Goal: Find specific page/section: Find specific page/section

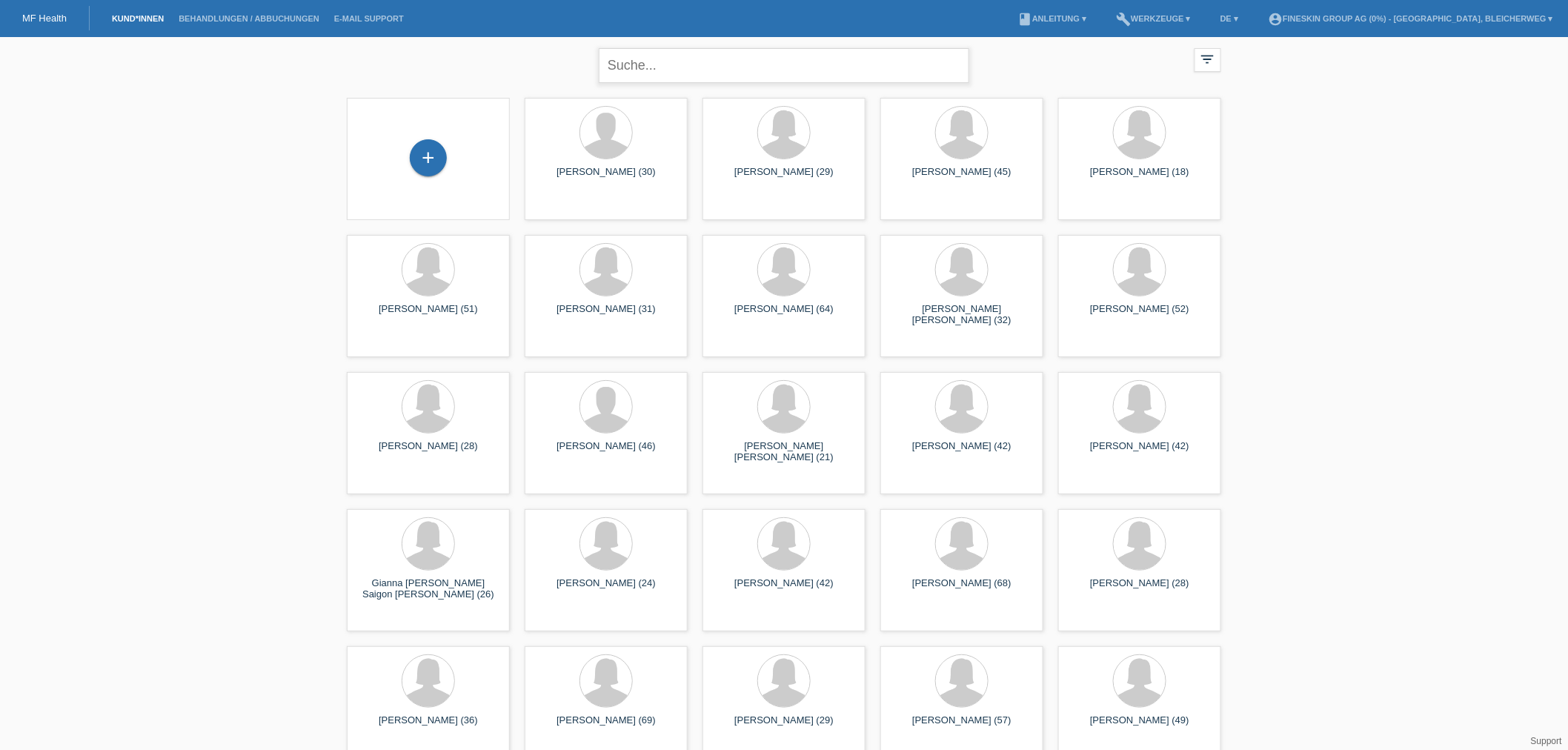
click at [682, 67] on input "text" at bounding box center [784, 65] width 370 height 35
type input "r"
type input "kaltrine ramiqui"
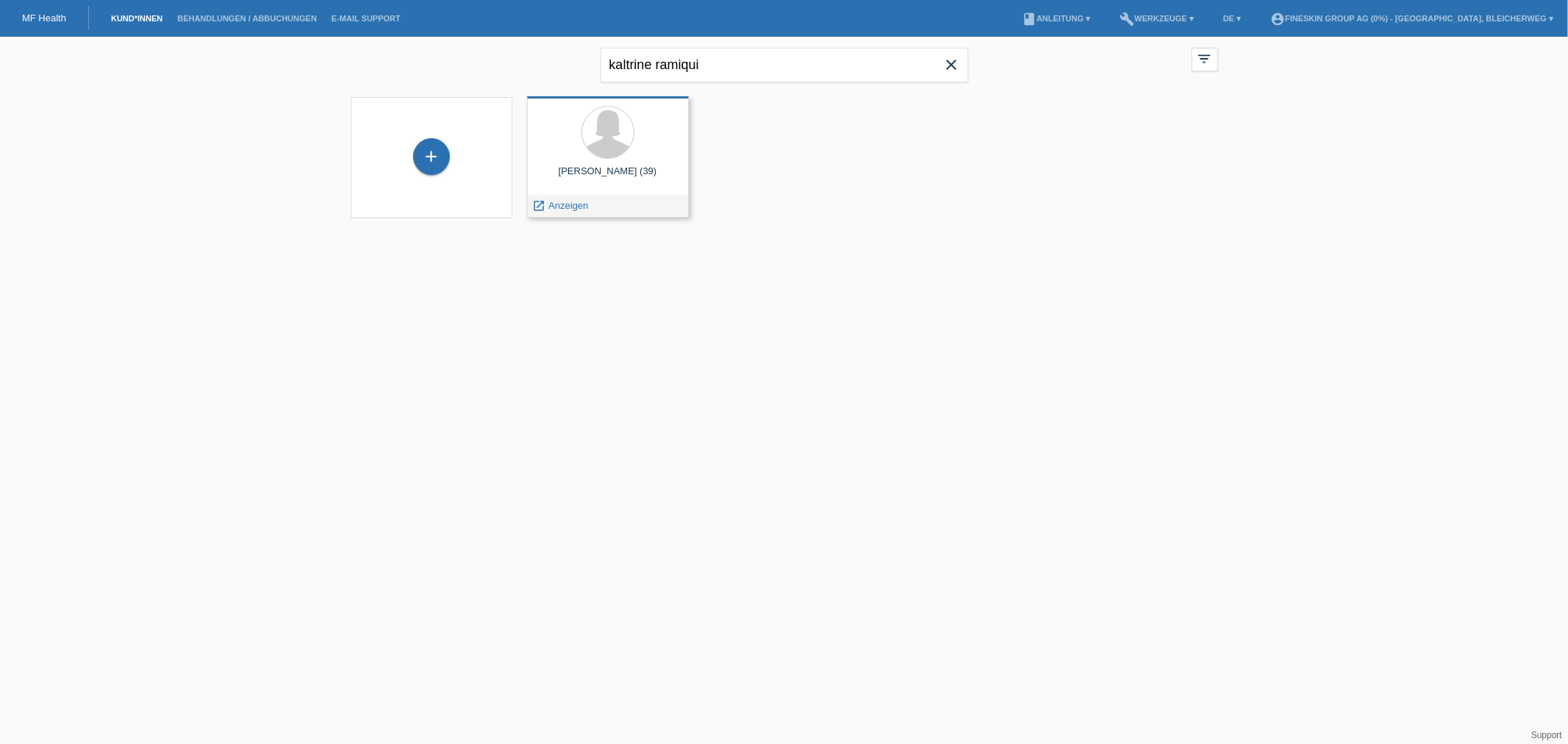
click at [660, 150] on div at bounding box center [608, 133] width 138 height 55
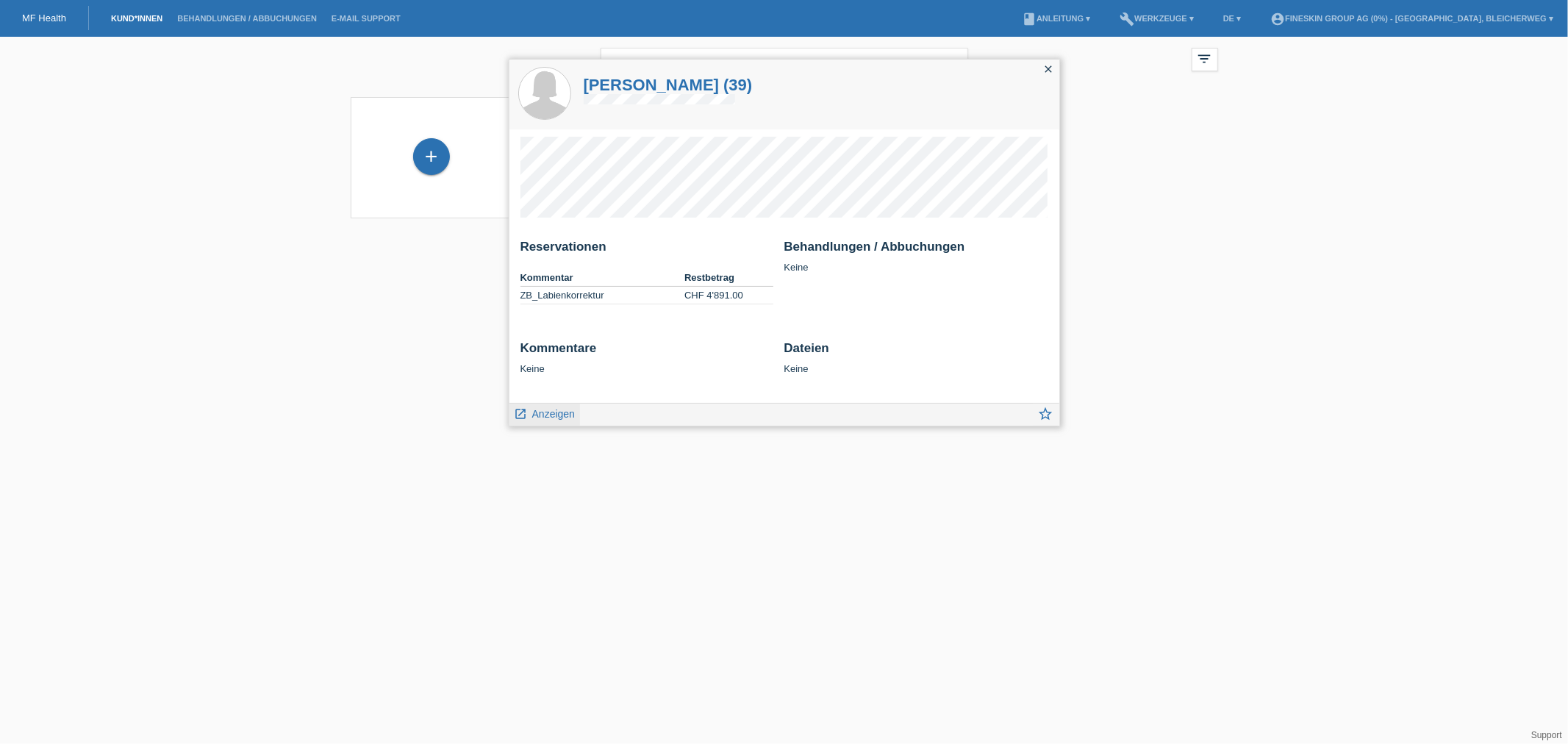
click at [545, 417] on span "Anzeigen" at bounding box center [553, 414] width 43 height 12
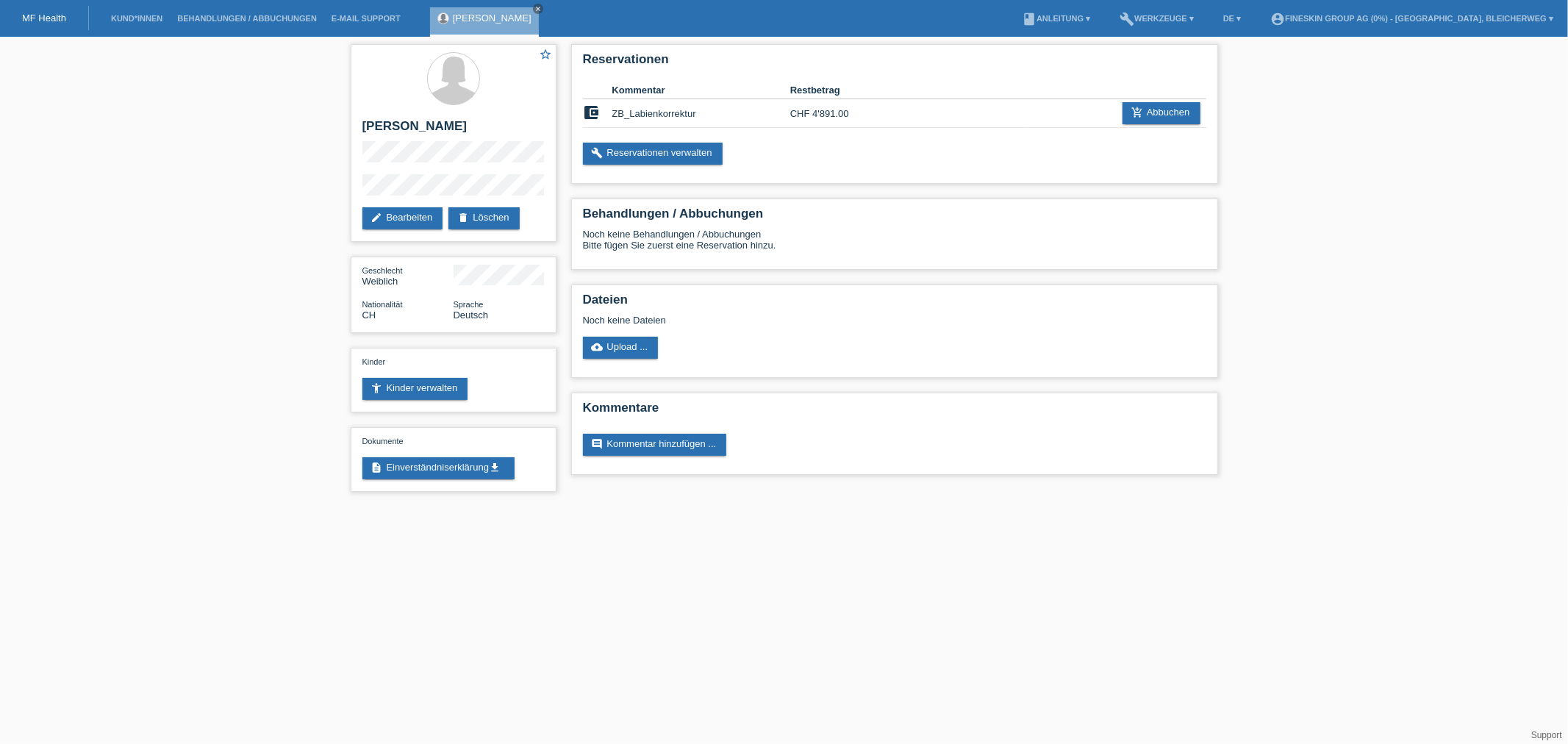
click at [367, 9] on li "E-Mail Support" at bounding box center [366, 18] width 84 height 38
click at [367, 13] on li "E-Mail Support" at bounding box center [366, 18] width 84 height 38
click at [237, 18] on link "Behandlungen / Abbuchungen" at bounding box center [247, 18] width 154 height 9
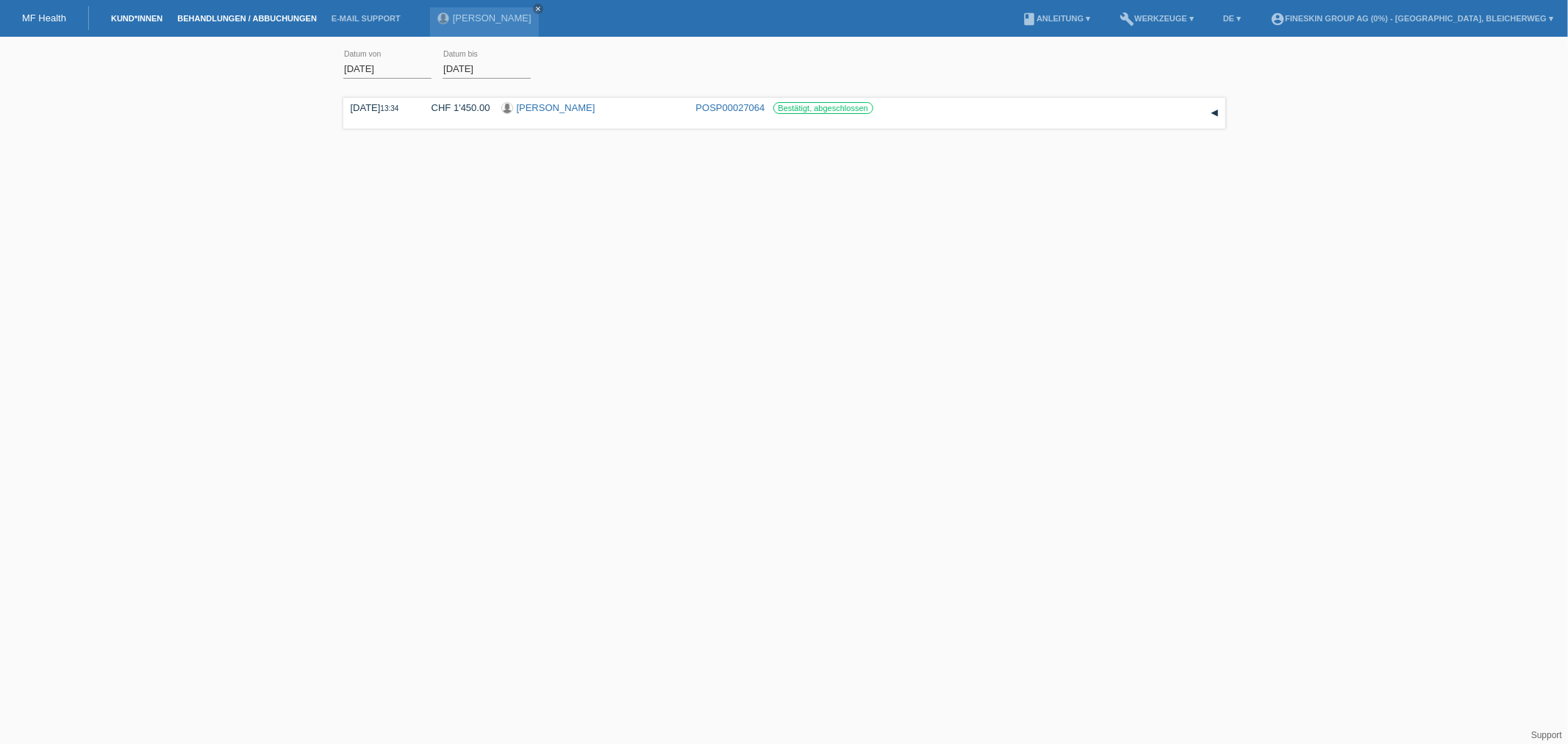
click at [138, 20] on link "Kund*innen" at bounding box center [137, 18] width 66 height 9
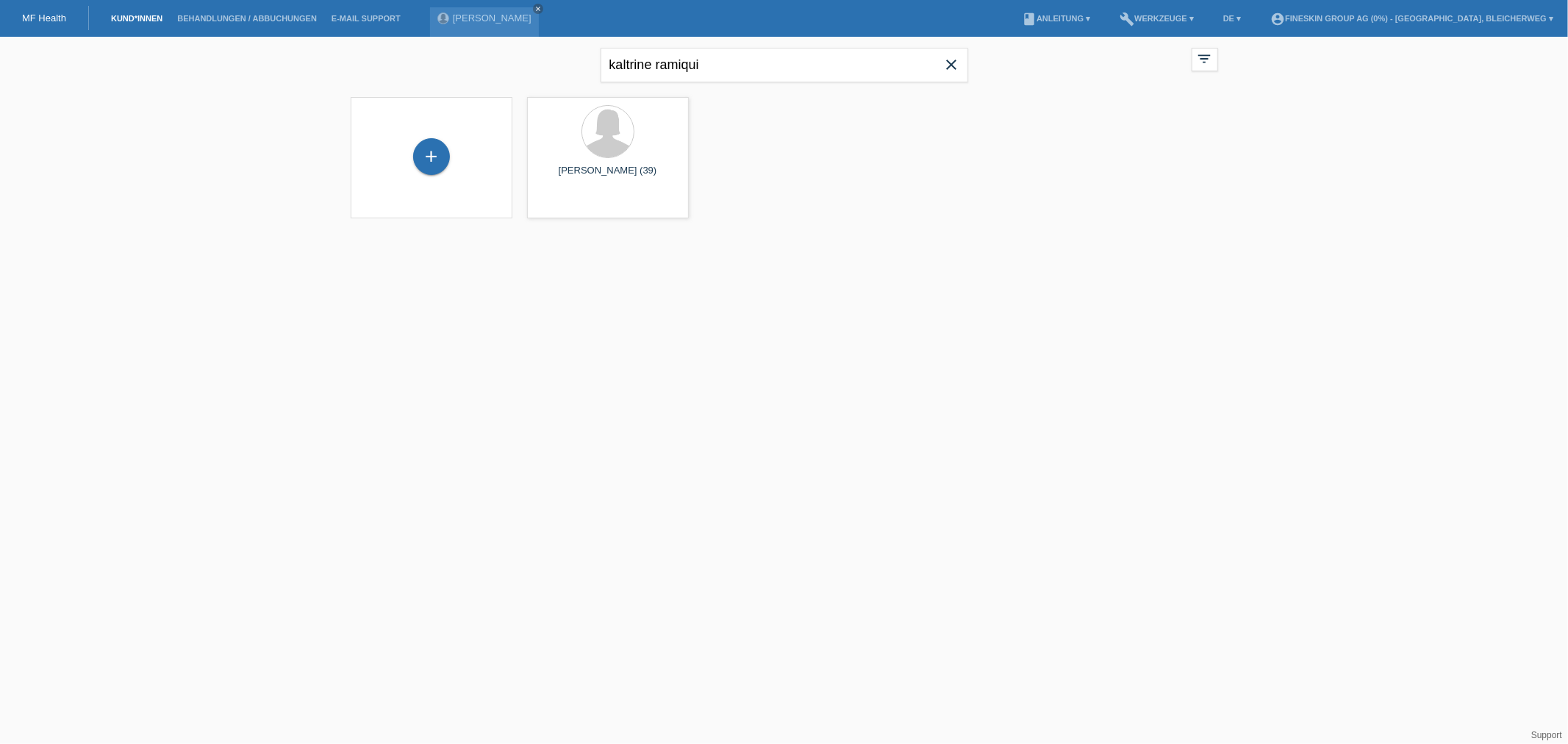
click at [214, 3] on li "Behandlungen / Abbuchungen" at bounding box center [247, 18] width 154 height 38
click at [223, 20] on link "Behandlungen / Abbuchungen" at bounding box center [247, 18] width 154 height 9
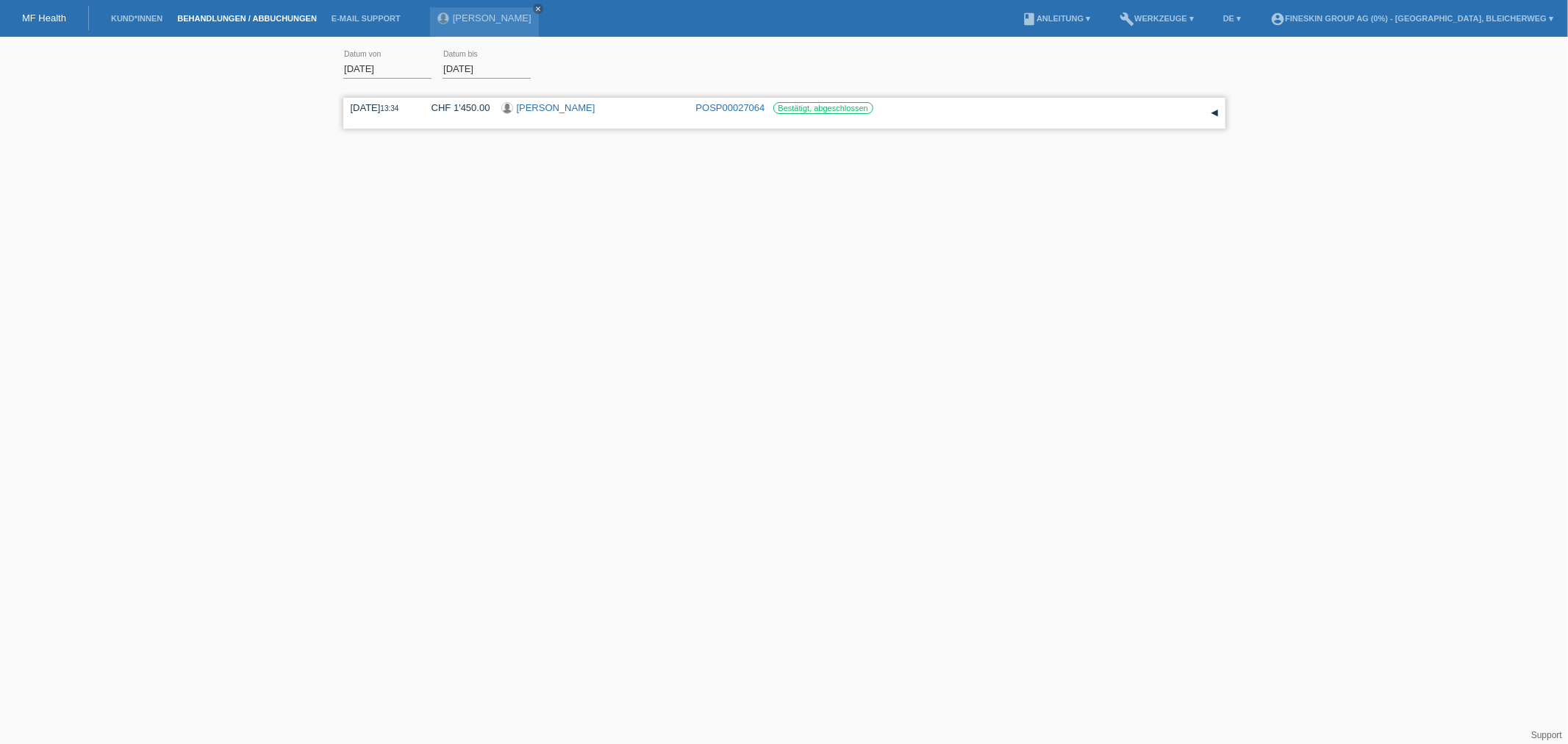
click at [520, 104] on link "[PERSON_NAME]" at bounding box center [556, 107] width 79 height 11
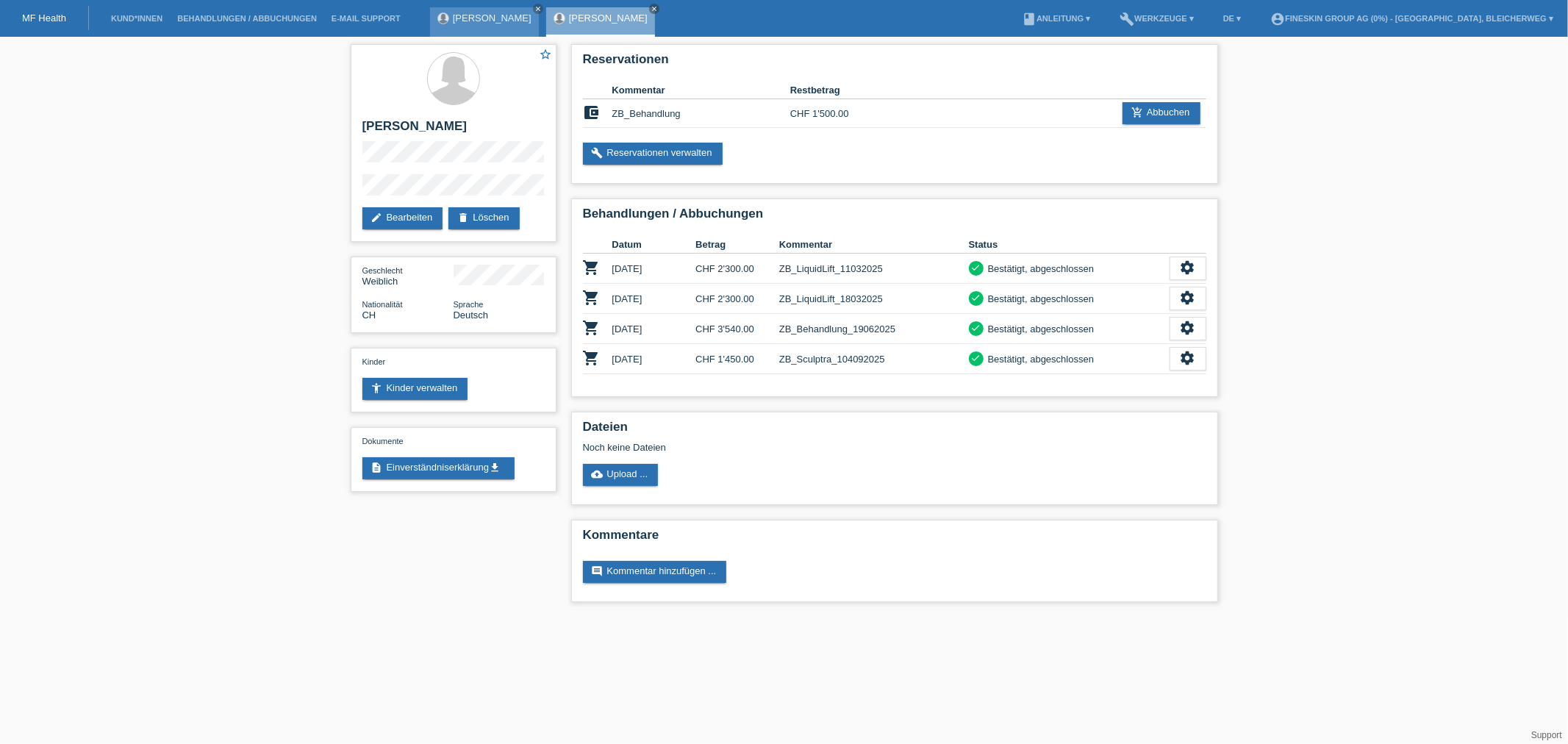
click at [475, 17] on link "[PERSON_NAME]" at bounding box center [492, 18] width 79 height 11
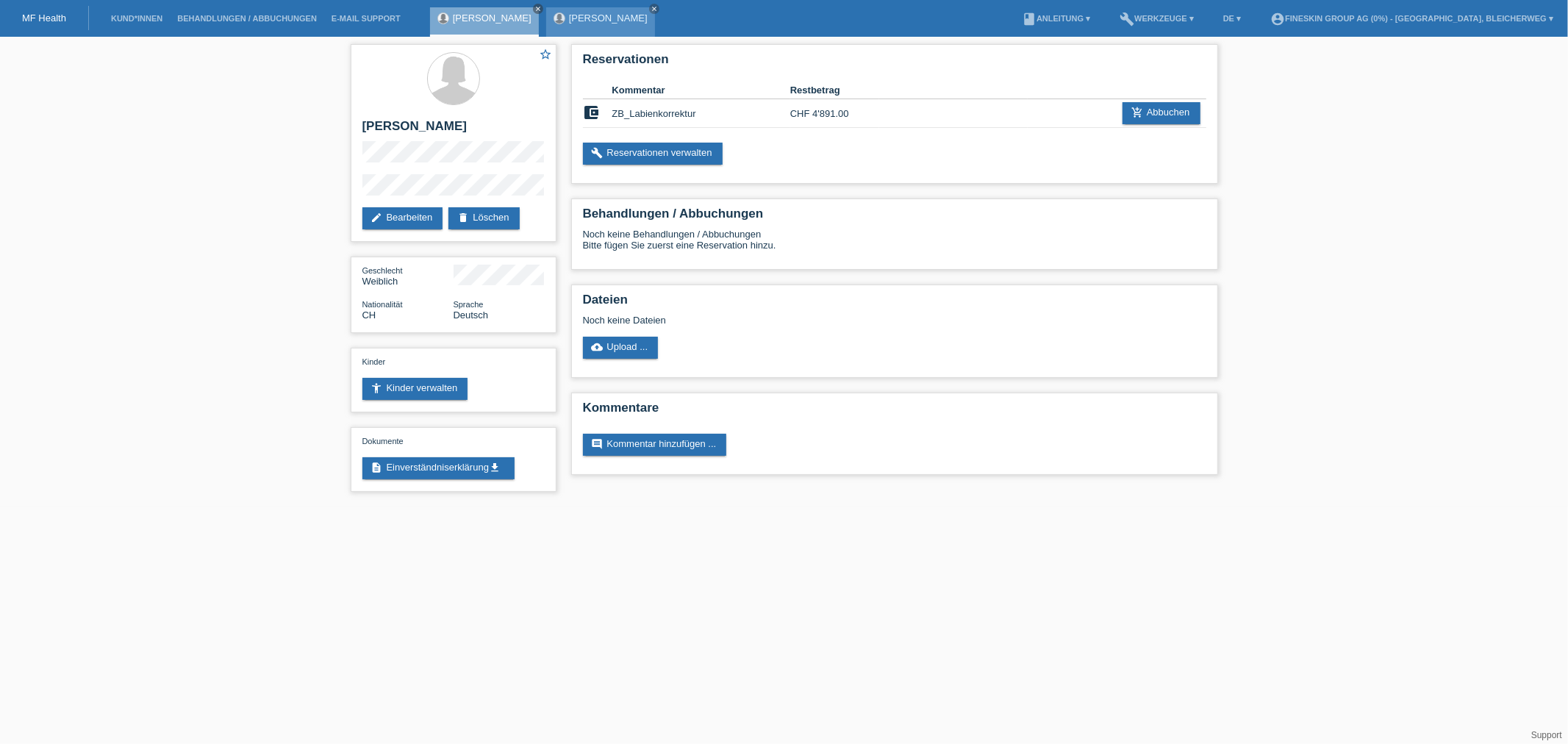
click at [582, 18] on link "[PERSON_NAME]" at bounding box center [609, 18] width 79 height 11
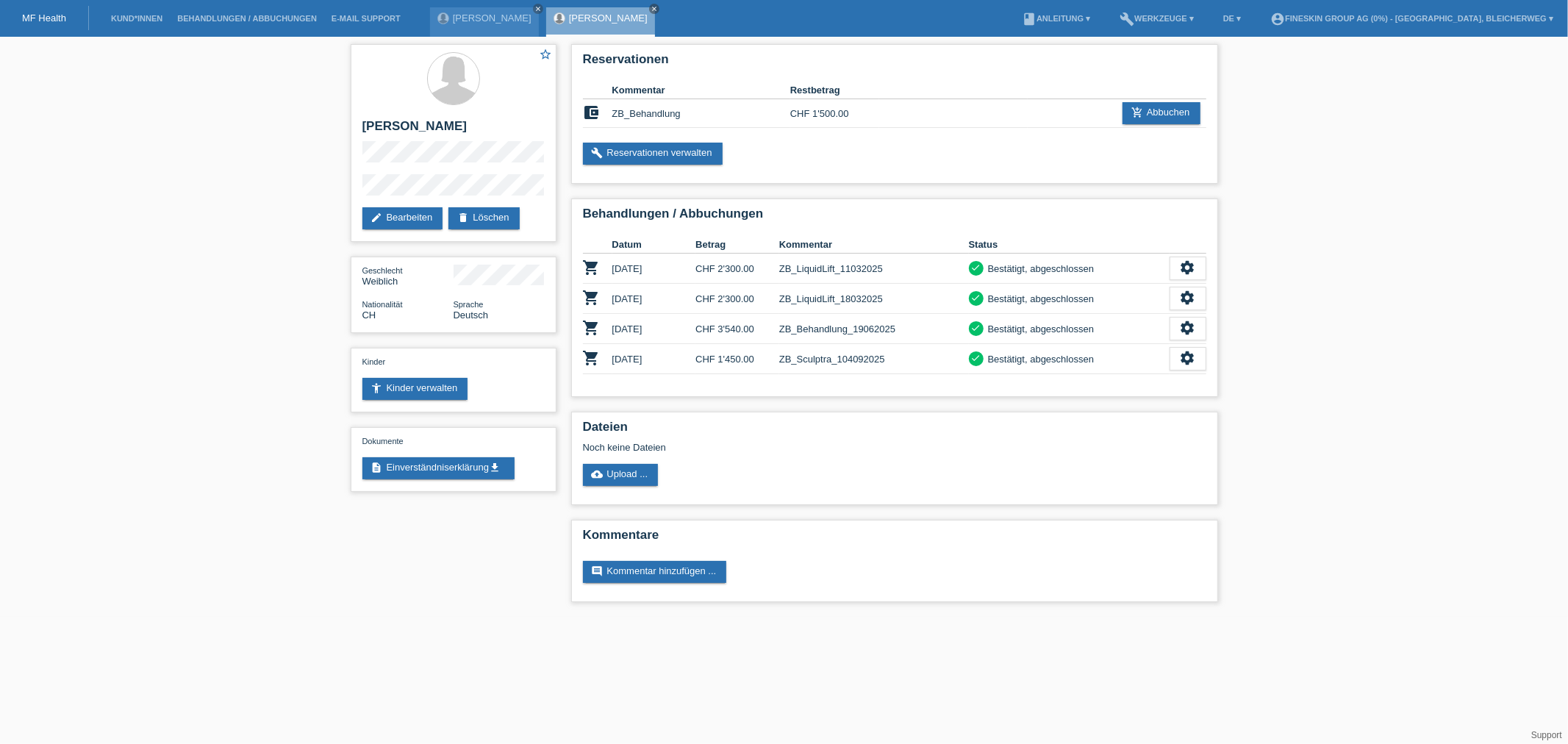
click at [474, 23] on link "[PERSON_NAME]" at bounding box center [492, 18] width 79 height 11
